Goal: Task Accomplishment & Management: Manage account settings

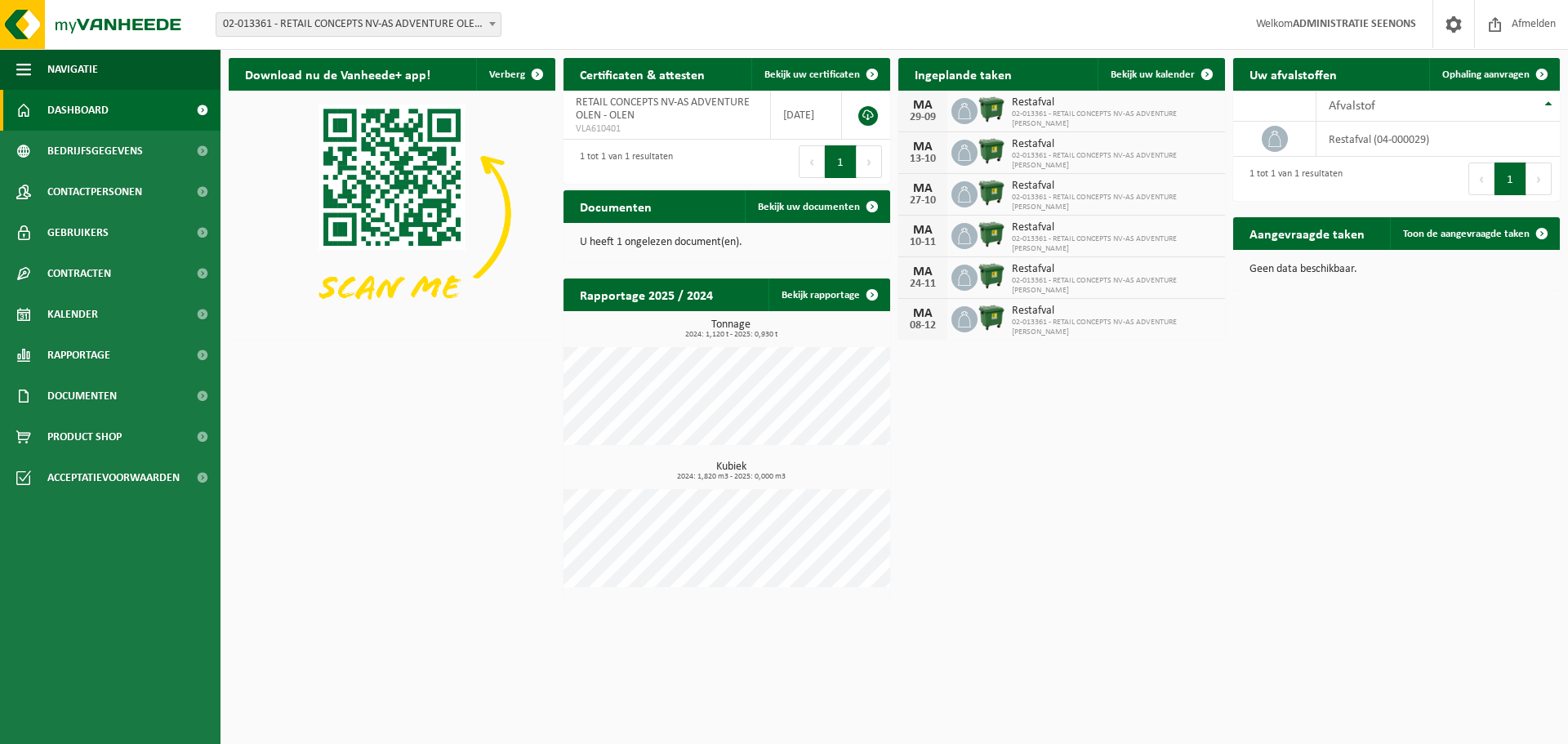
click at [422, 28] on span "02-013361 - RETAIL CONCEPTS NV-AS ADVENTURE OLEN - OLEN" at bounding box center [358, 24] width 284 height 23
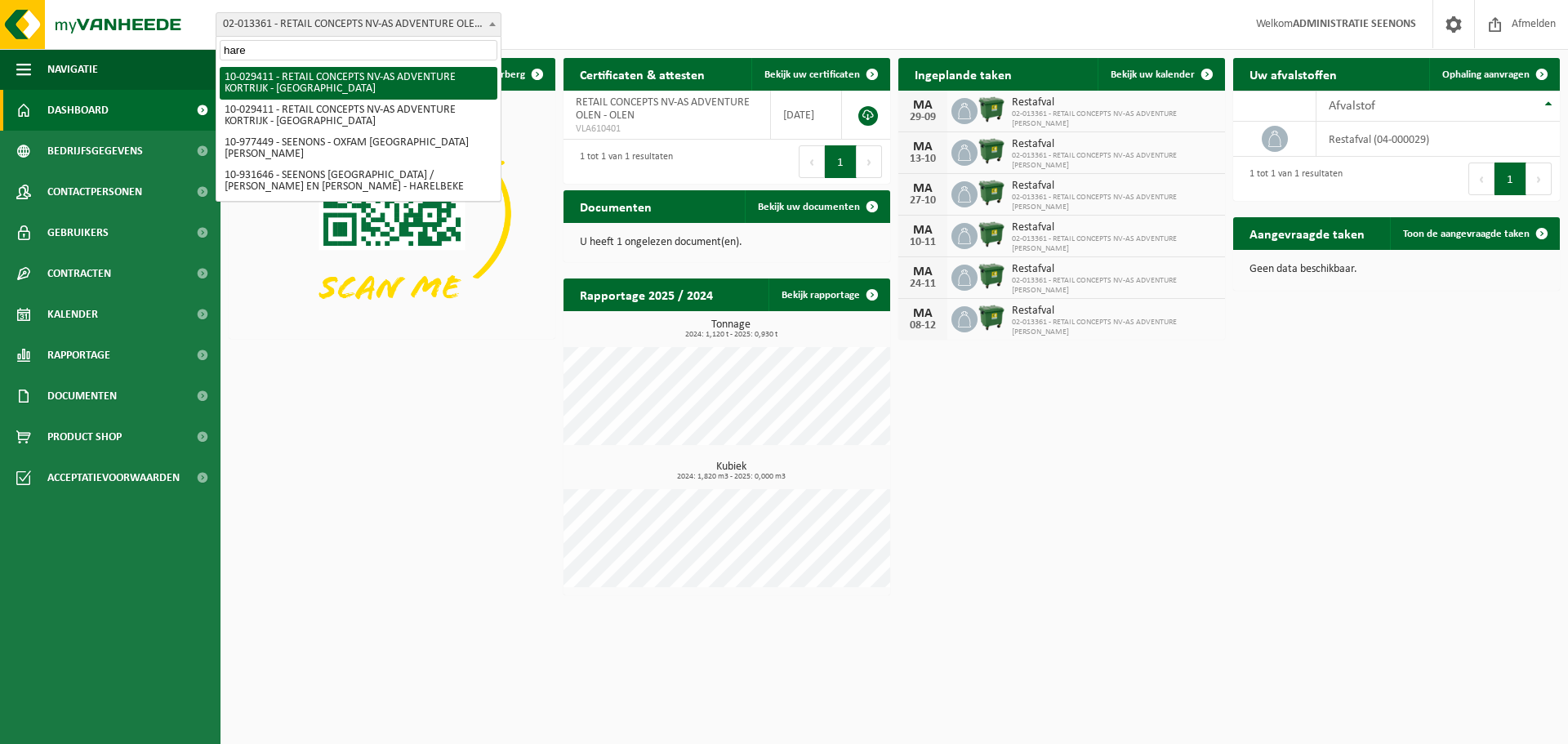
type input "haren"
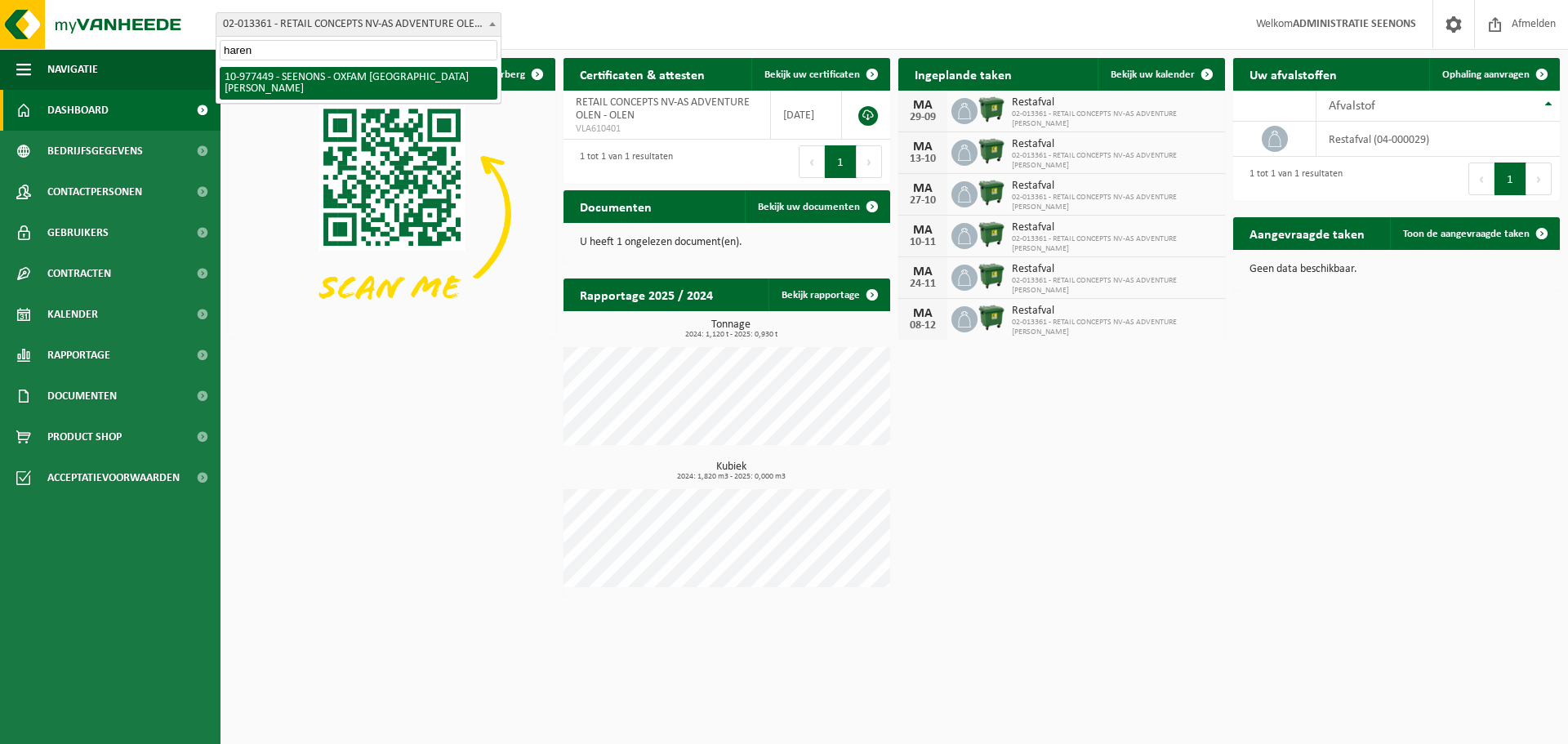
select select "159475"
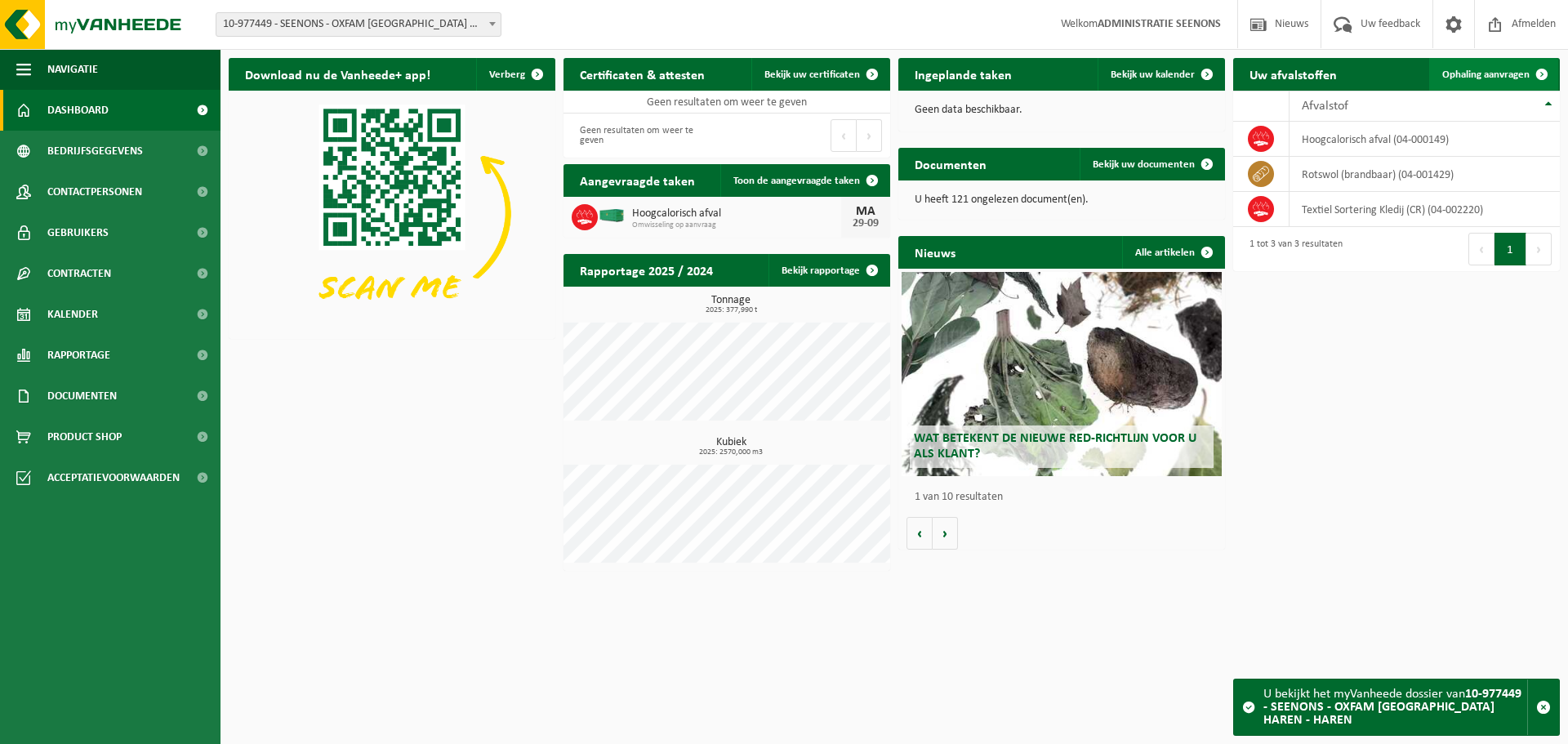
click at [1495, 74] on span "Ophaling aanvragen" at bounding box center [1486, 75] width 88 height 11
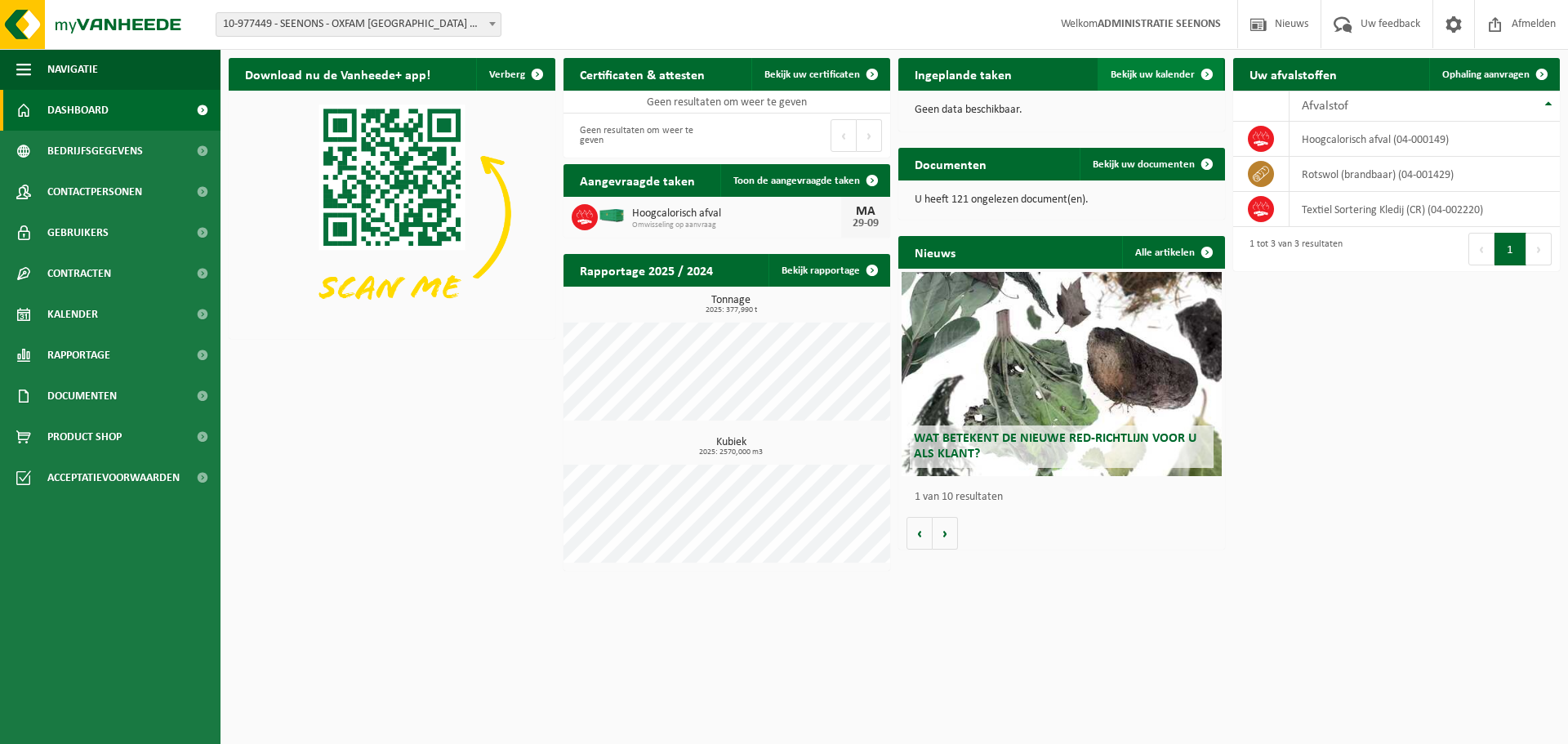
click at [1173, 78] on span "Bekijk uw kalender" at bounding box center [1153, 75] width 84 height 11
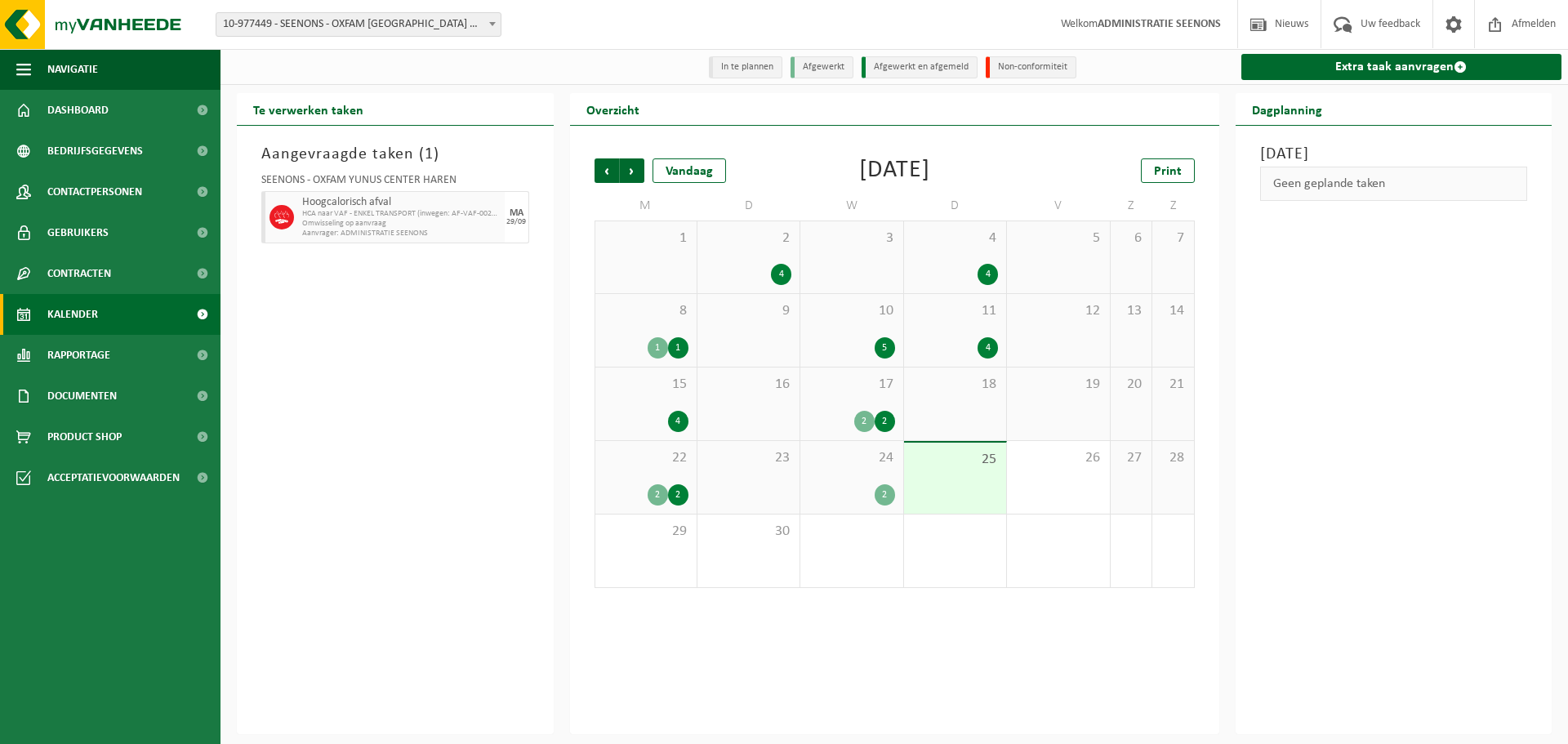
click at [388, 446] on div "Aangevraagde taken ( 1 ) SEENONS - OXFAM YUNUS CENTER HAREN Hoogcalorisch afval…" at bounding box center [395, 429] width 317 height 609
